Goal: Transaction & Acquisition: Purchase product/service

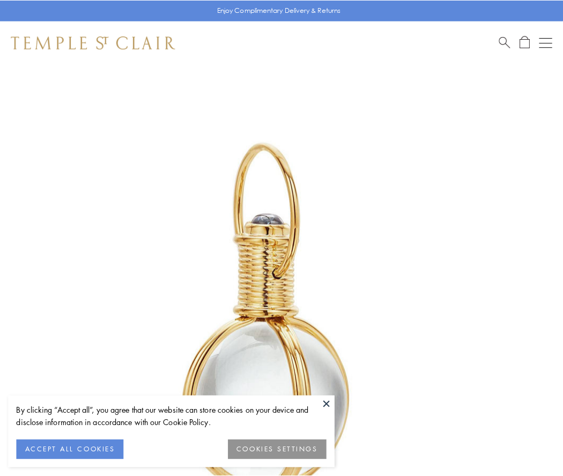
scroll to position [280, 0]
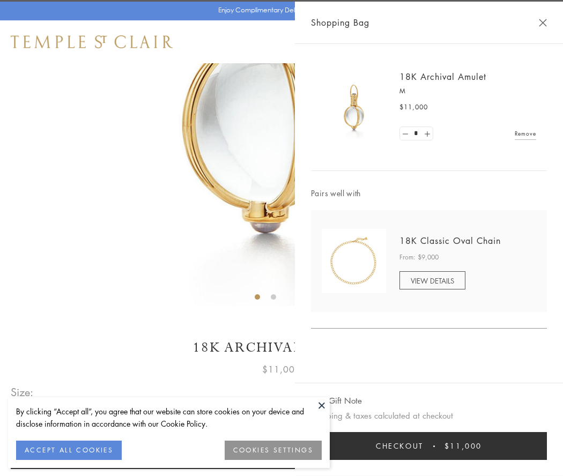
click at [429, 446] on button "Checkout $11,000" at bounding box center [429, 446] width 236 height 28
